Goal: Unclear

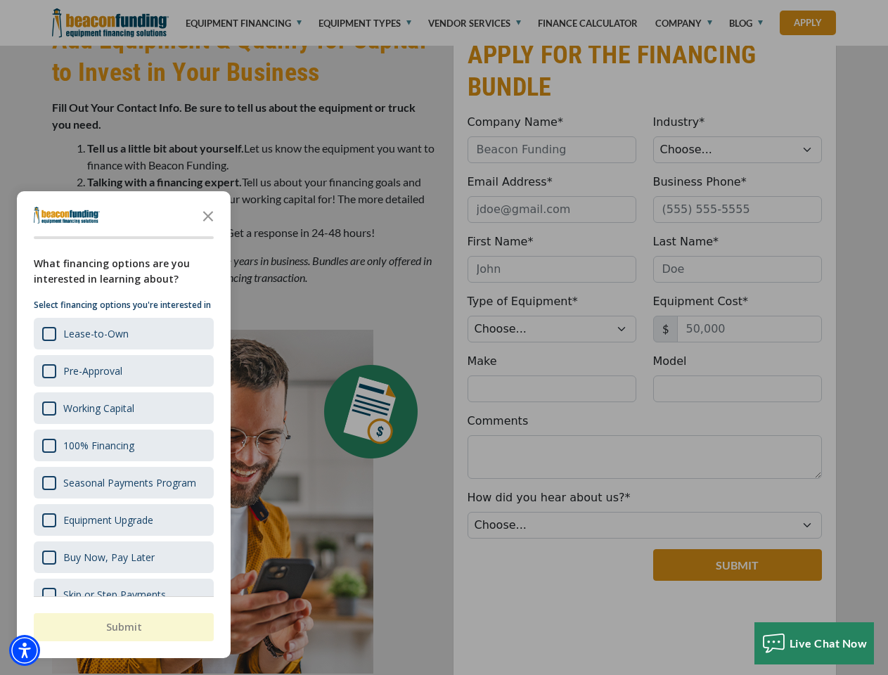
click at [444, 0] on div at bounding box center [444, 337] width 888 height 675
click at [25, 651] on img "Accessibility Menu" at bounding box center [24, 650] width 31 height 31
